Goal: Task Accomplishment & Management: Complete application form

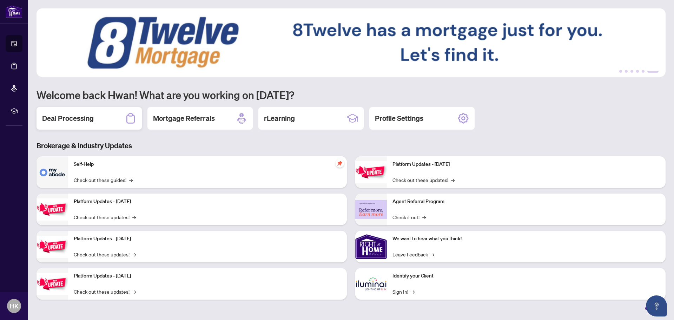
click at [97, 114] on div "Deal Processing" at bounding box center [89, 118] width 105 height 22
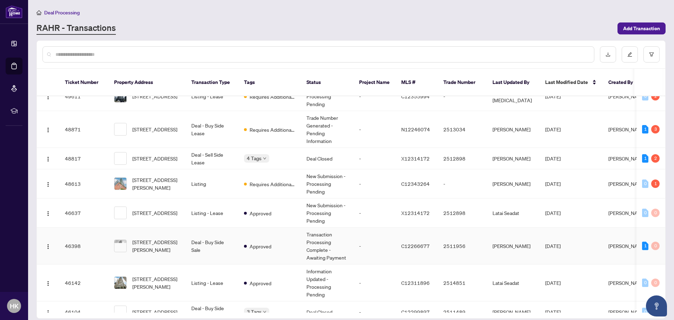
scroll to position [246, 0]
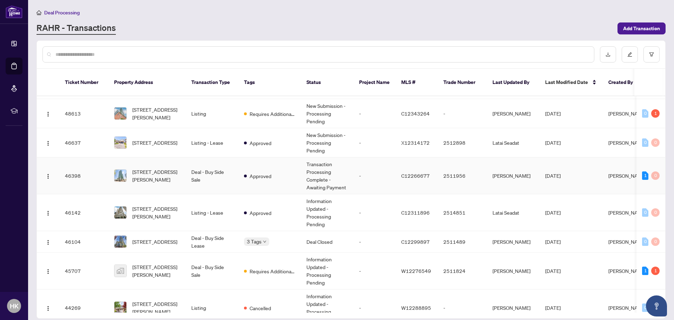
click at [227, 169] on td "Deal - Buy Side Sale" at bounding box center [212, 175] width 53 height 37
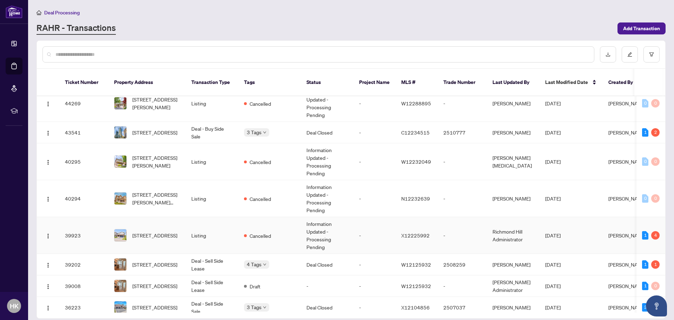
scroll to position [520, 0]
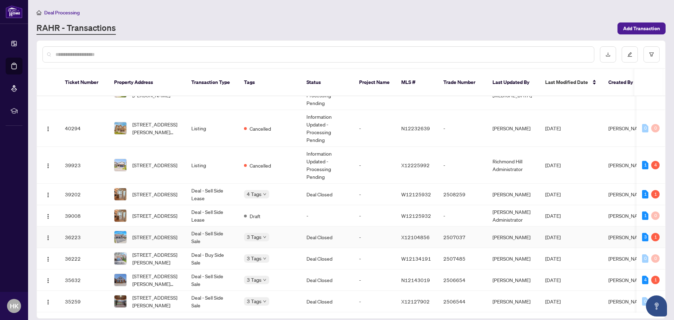
click at [189, 231] on td "Deal - Sell Side Sale" at bounding box center [212, 237] width 53 height 21
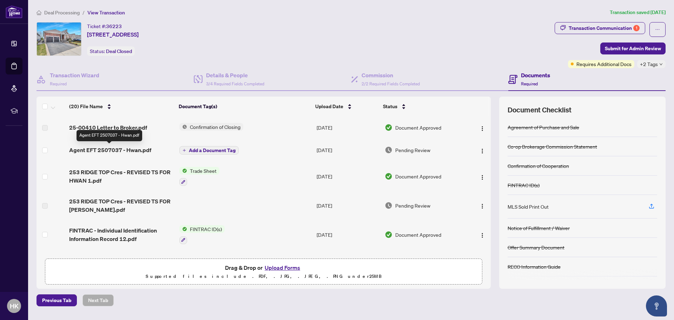
click at [132, 150] on span "Agent EFT 2507037 - Hwan.pdf" at bounding box center [110, 150] width 82 height 8
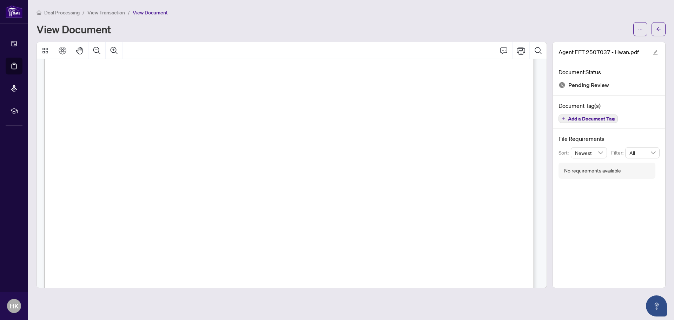
scroll to position [351, 0]
click at [660, 25] on span "button" at bounding box center [658, 29] width 5 height 11
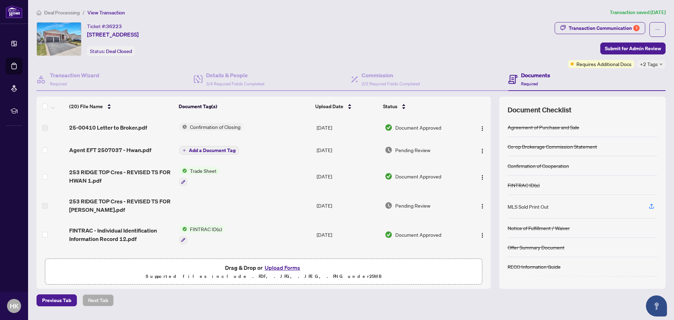
click at [610, 20] on div "Deal Processing / View Transaction Transaction saved [DATE] Ticket #: 36223 [ST…" at bounding box center [351, 157] width 635 height 298
click at [607, 24] on div "Transaction Communication 1" at bounding box center [604, 27] width 71 height 11
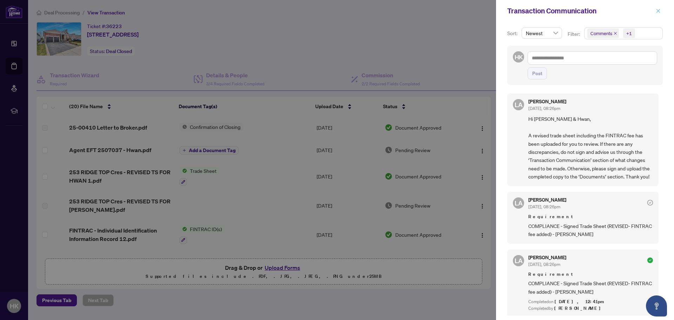
click at [656, 12] on button "button" at bounding box center [658, 11] width 9 height 8
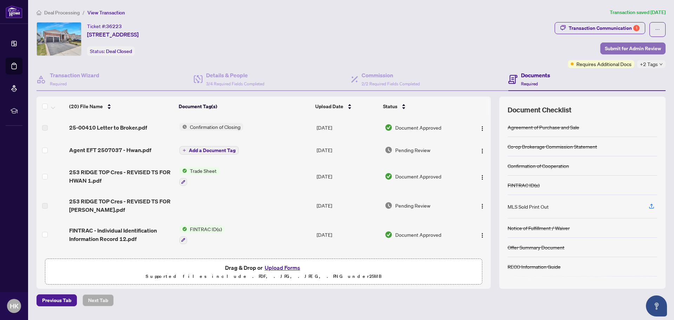
click at [637, 47] on span "Submit for Admin Review" at bounding box center [633, 48] width 56 height 11
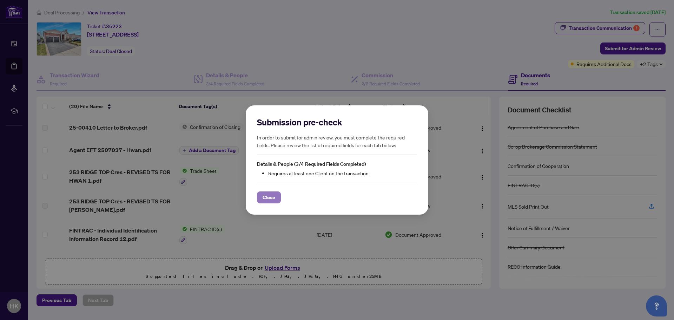
click at [269, 196] on span "Close" at bounding box center [269, 197] width 13 height 11
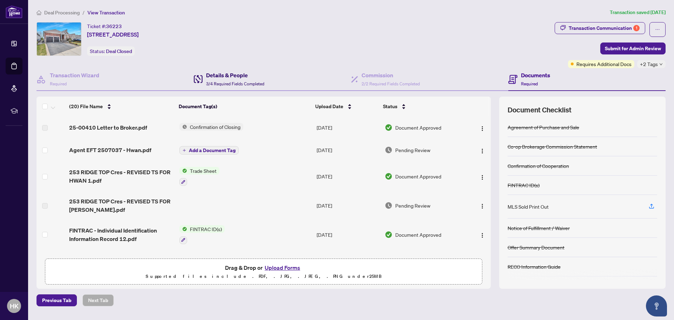
click at [246, 84] on span "3/4 Required Fields Completed" at bounding box center [235, 83] width 58 height 5
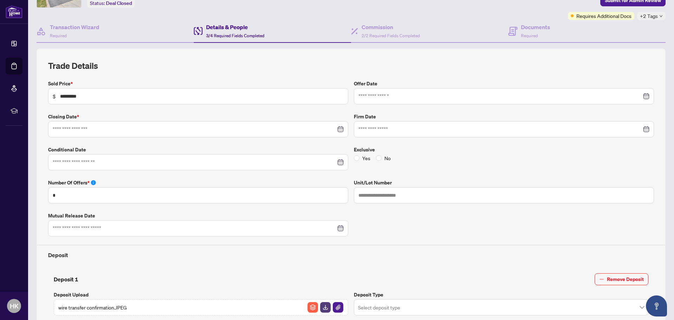
type input "**********"
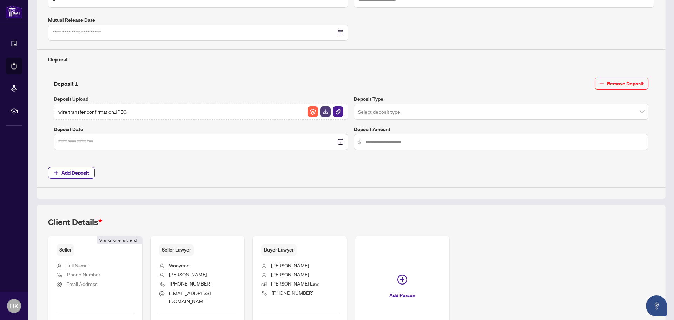
scroll to position [293, 0]
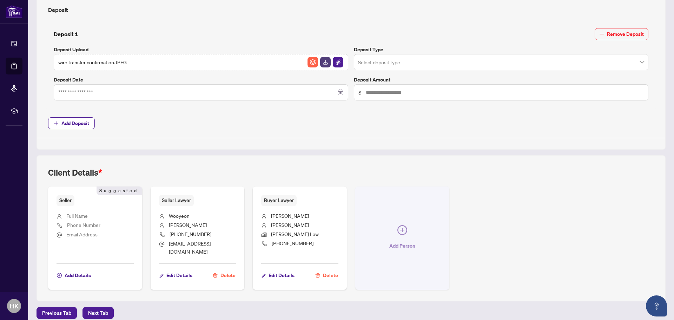
click at [402, 228] on icon "plus-circle" at bounding box center [403, 230] width 10 height 10
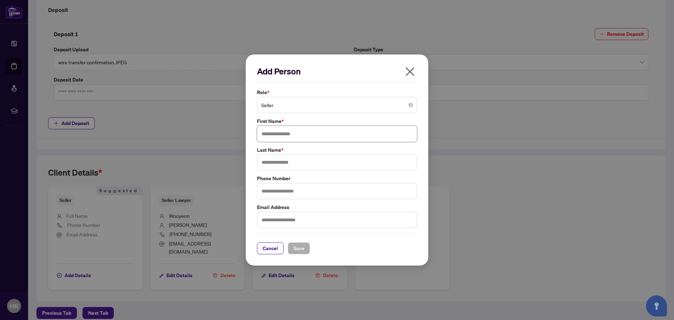
click at [327, 134] on input "text" at bounding box center [337, 134] width 160 height 16
type input "*****"
type input "****"
click at [304, 243] on span "Save" at bounding box center [299, 248] width 11 height 11
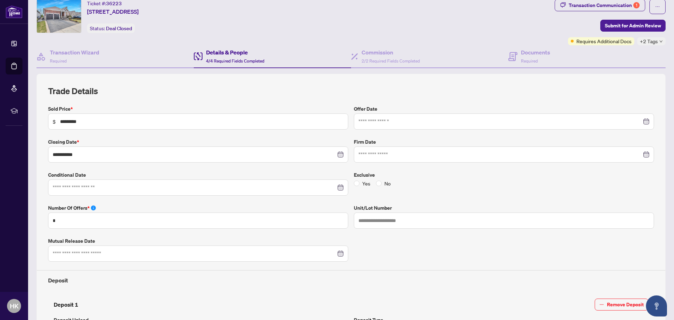
scroll to position [0, 0]
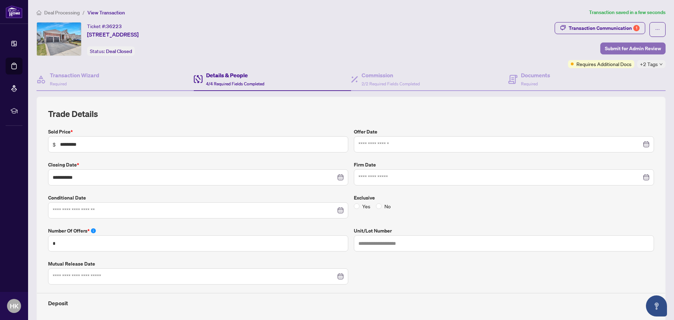
click at [615, 48] on span "Submit for Admin Review" at bounding box center [633, 48] width 56 height 11
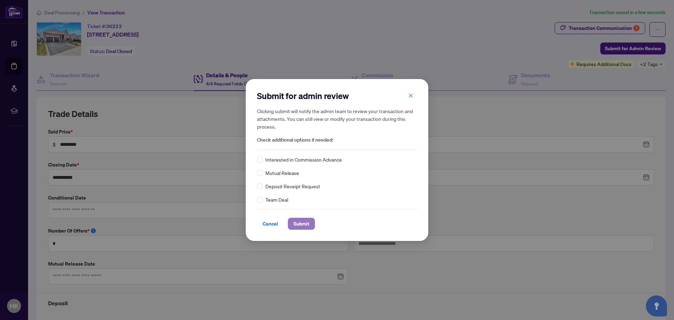
click at [305, 221] on span "Submit" at bounding box center [302, 223] width 16 height 11
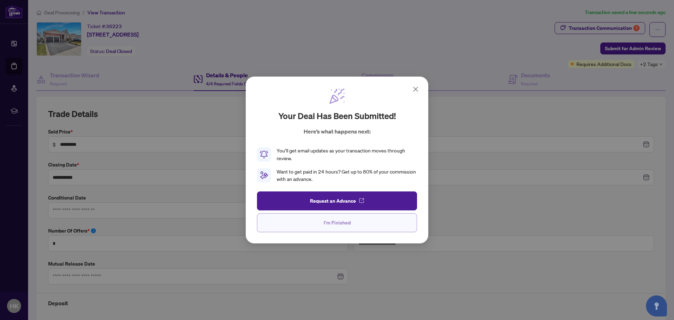
click at [355, 223] on button "I'm Finished" at bounding box center [337, 222] width 160 height 19
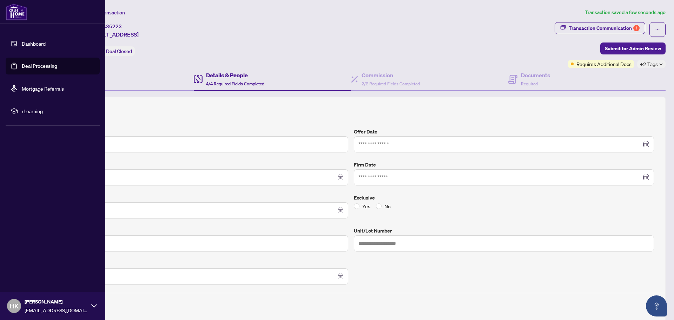
click at [28, 66] on link "Deal Processing" at bounding box center [39, 66] width 35 height 6
